Goal: Information Seeking & Learning: Learn about a topic

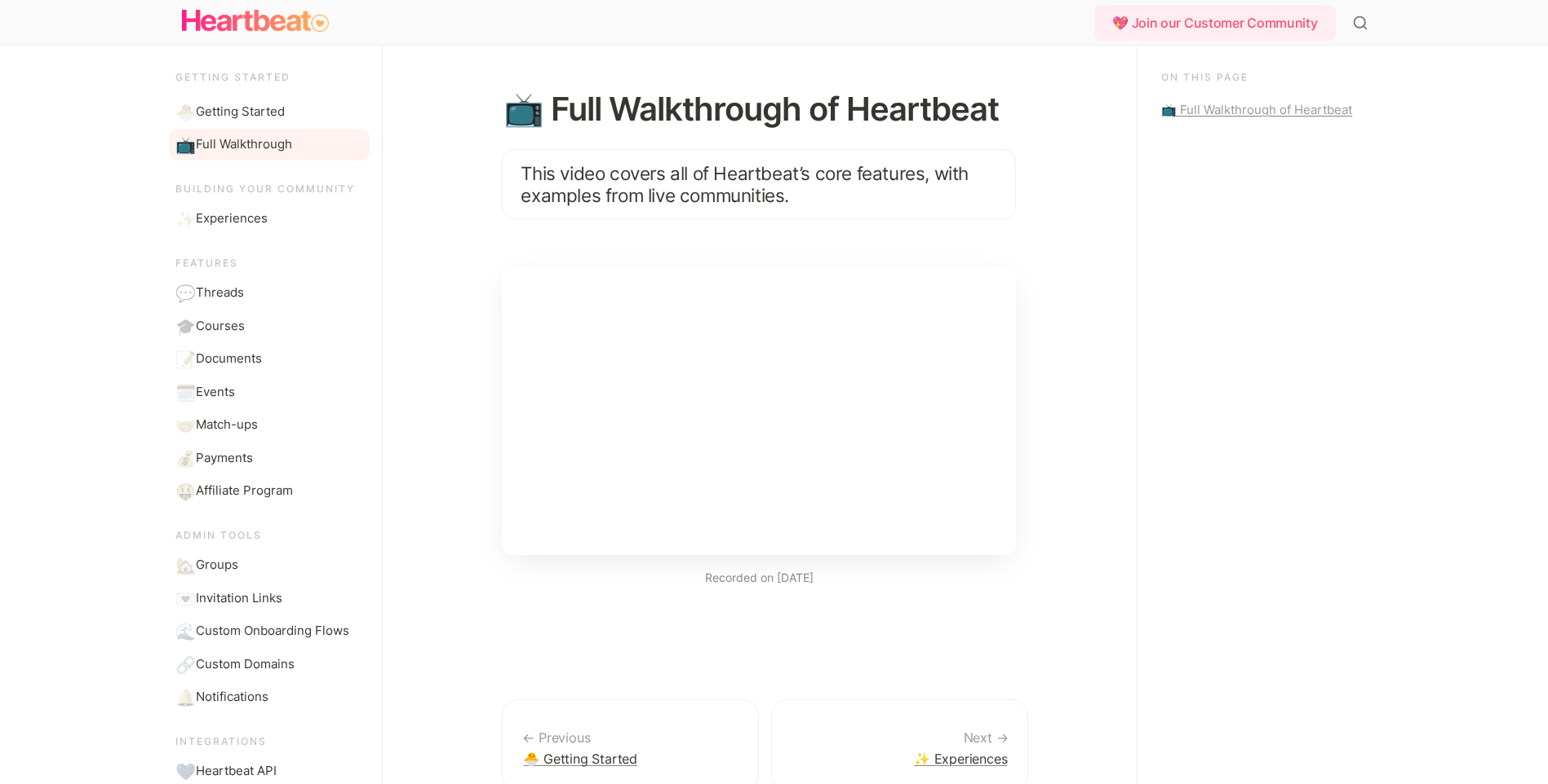
scroll to position [40, 0]
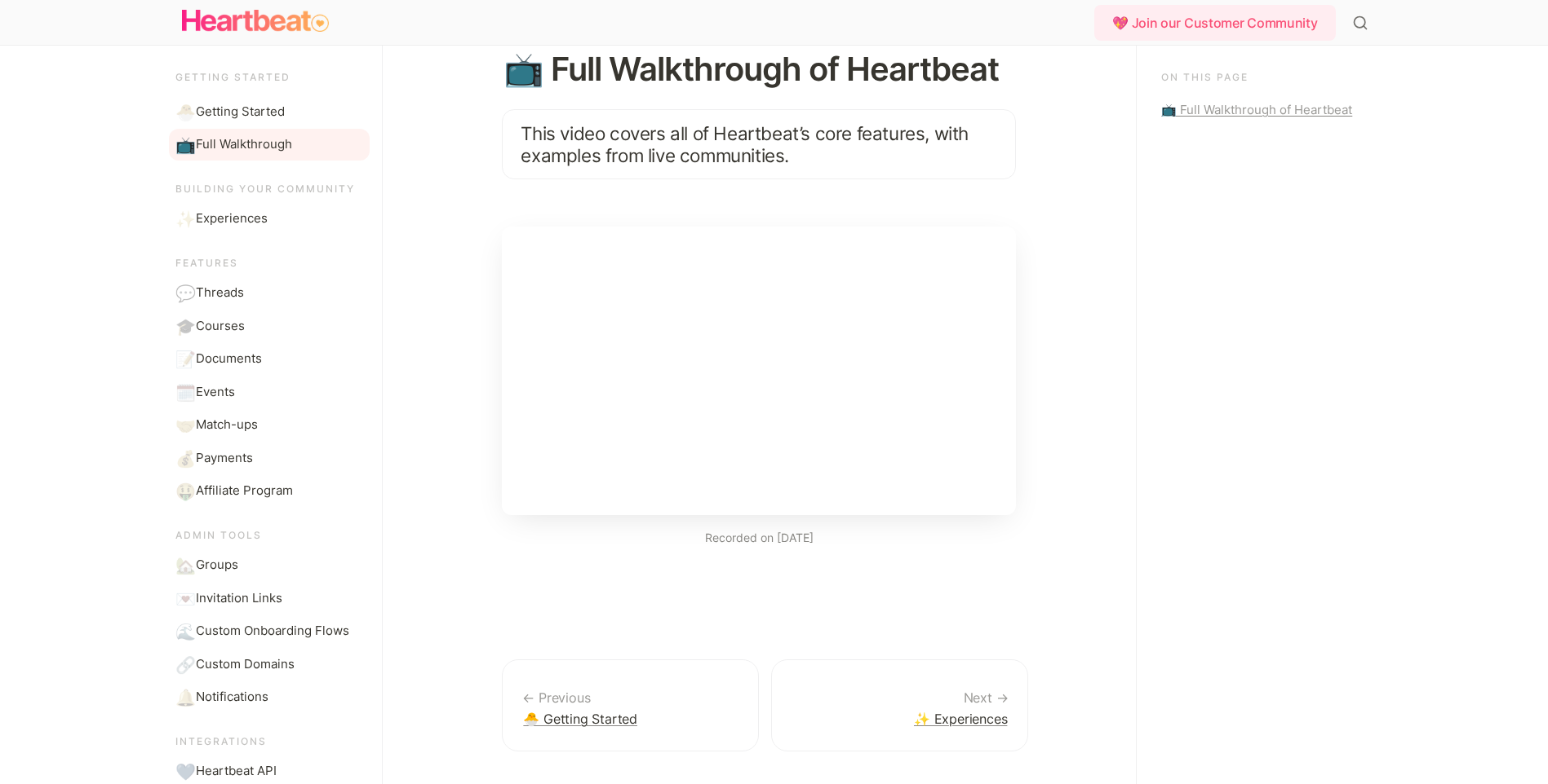
click at [1212, 109] on div "📺 Full Walkthrough of Heartbeat" at bounding box center [1260, 110] width 200 height 20
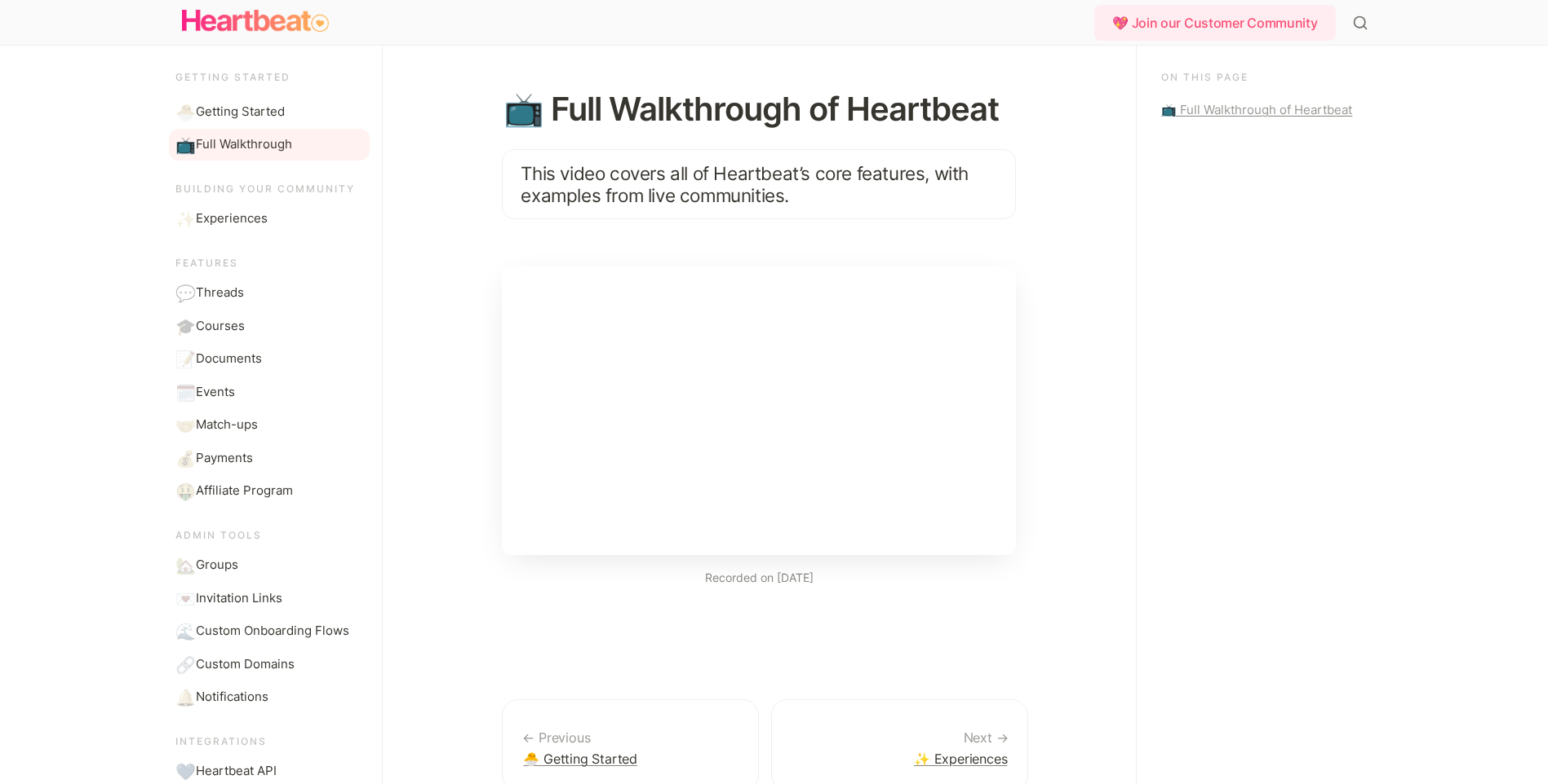
scroll to position [122, 0]
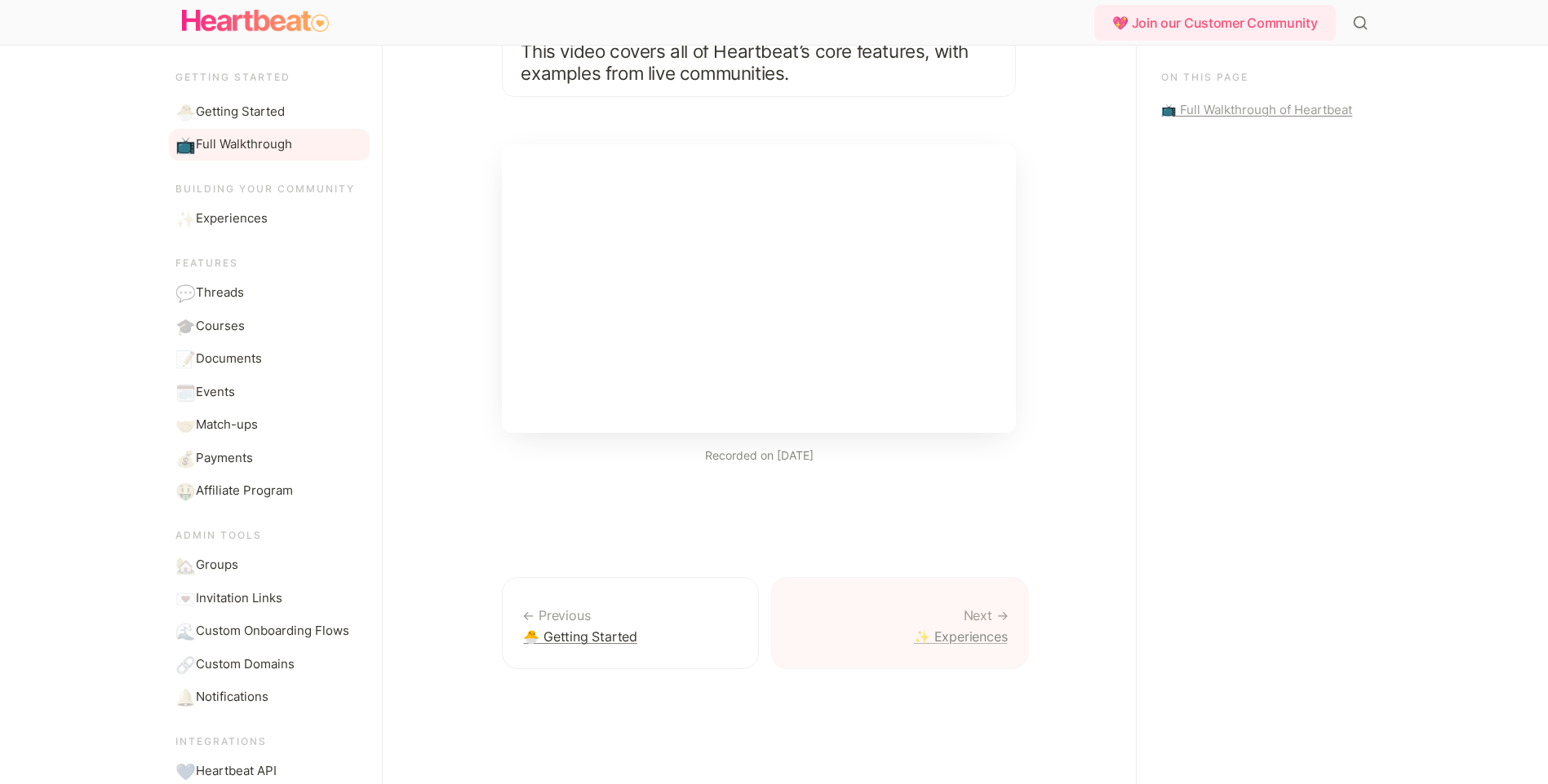
click at [947, 654] on link "✨ Experiences" at bounding box center [899, 623] width 257 height 93
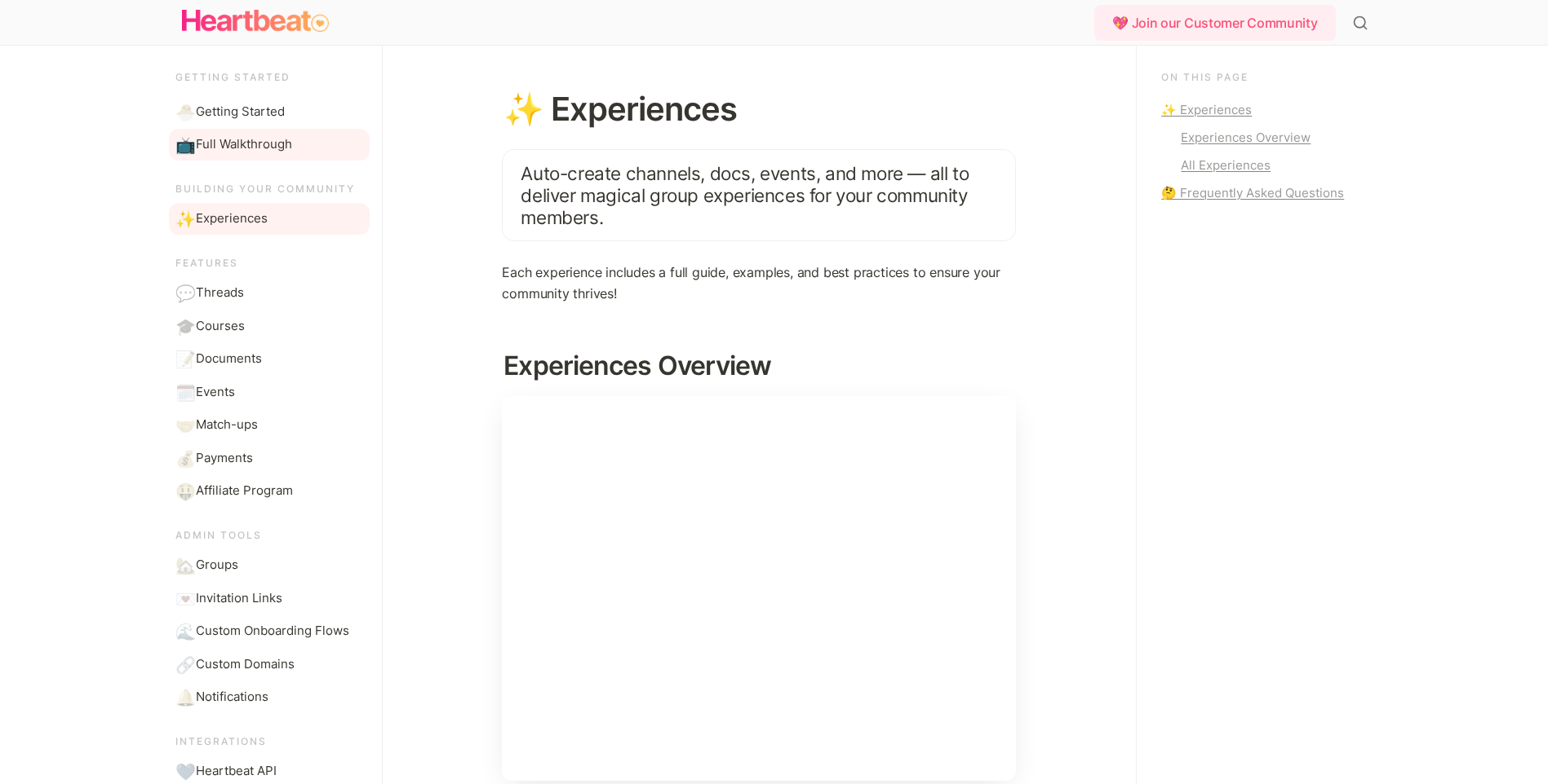
click at [229, 149] on span "Full Walkthrough" at bounding box center [244, 144] width 97 height 19
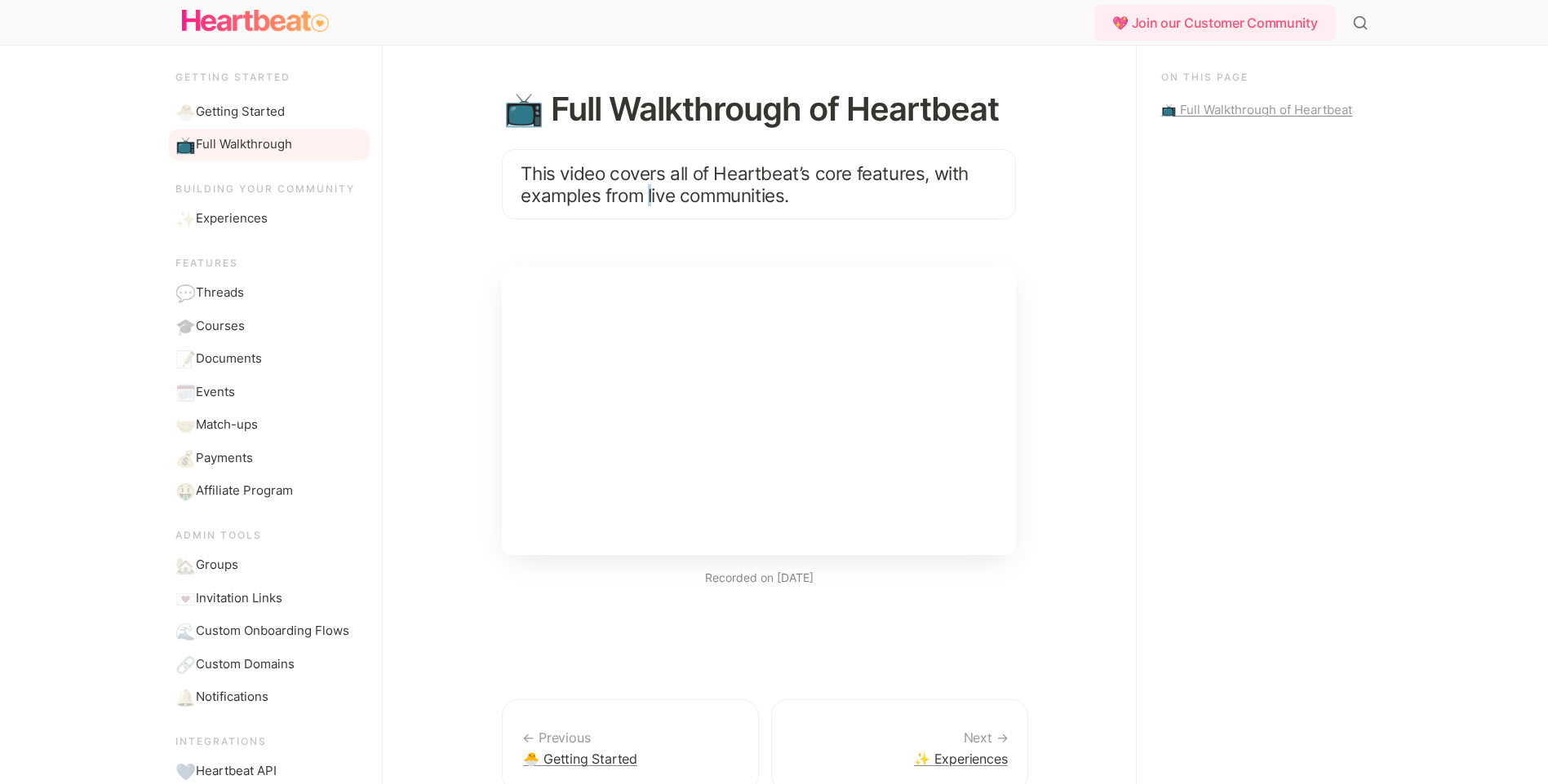
click at [647, 188] on span "This video covers all of Heartbeat’s core features, with examples from live com…" at bounding box center [747, 184] width 452 height 44
click at [834, 112] on h1 "📺 Full Walkthrough of Heartbeat" at bounding box center [759, 109] width 514 height 38
drag, startPoint x: 834, startPoint y: 112, endPoint x: 784, endPoint y: 182, distance: 86.0
click at [784, 181] on span "This video covers all of Heartbeat’s core features, with examples from live com…" at bounding box center [747, 184] width 452 height 44
drag, startPoint x: 734, startPoint y: 187, endPoint x: 719, endPoint y: 190, distance: 15.3
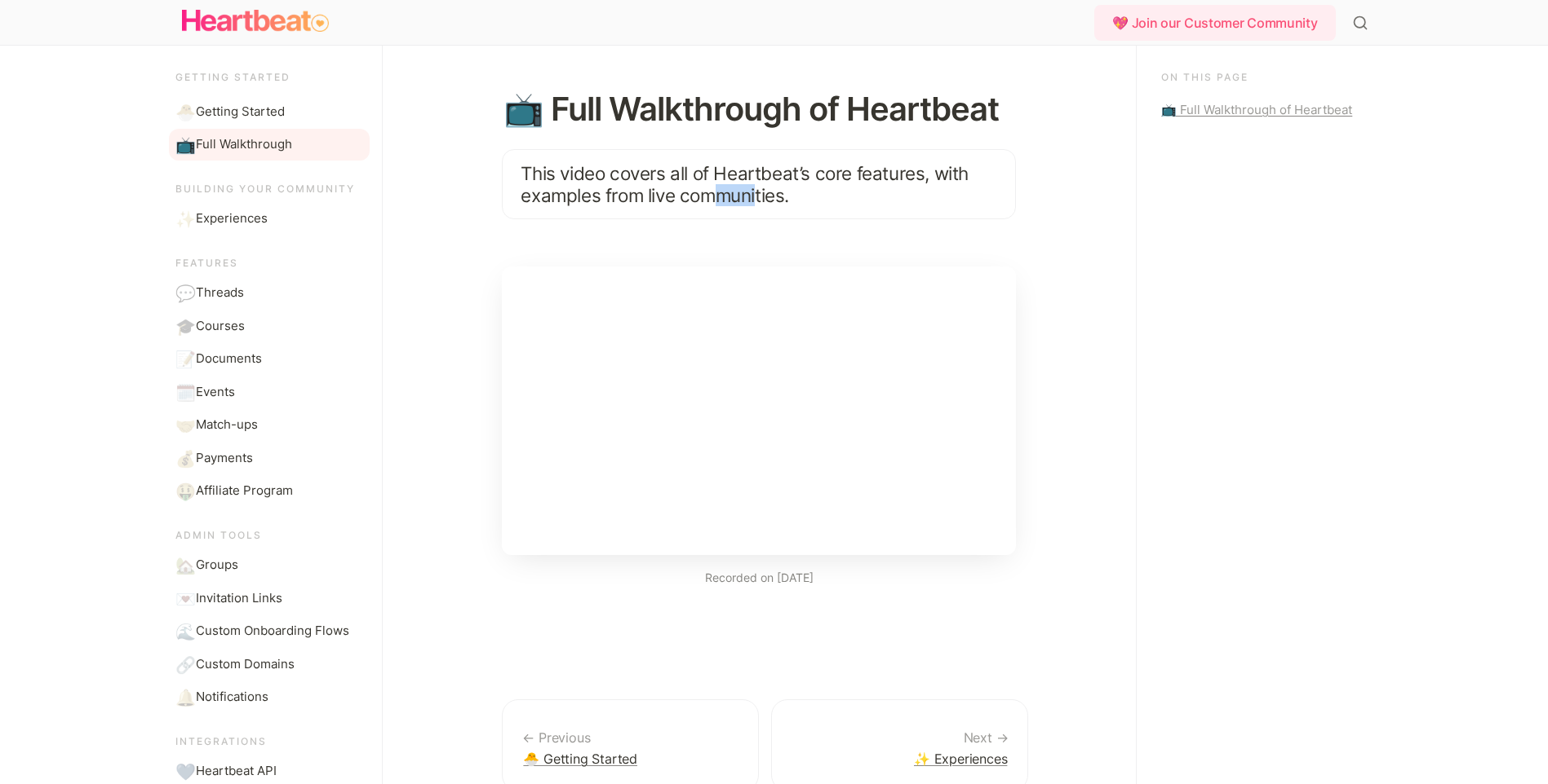
click at [719, 190] on span "This video covers all of Heartbeat’s core features, with examples from live com…" at bounding box center [747, 184] width 452 height 44
drag, startPoint x: 719, startPoint y: 190, endPoint x: 554, endPoint y: 190, distance: 165.0
click at [561, 193] on span "This video covers all of Heartbeat’s core features, with examples from live com…" at bounding box center [747, 184] width 452 height 44
click at [712, 186] on span "This video covers all of Heartbeat’s core features, with examples from live com…" at bounding box center [747, 184] width 452 height 44
